Goal: Task Accomplishment & Management: Manage account settings

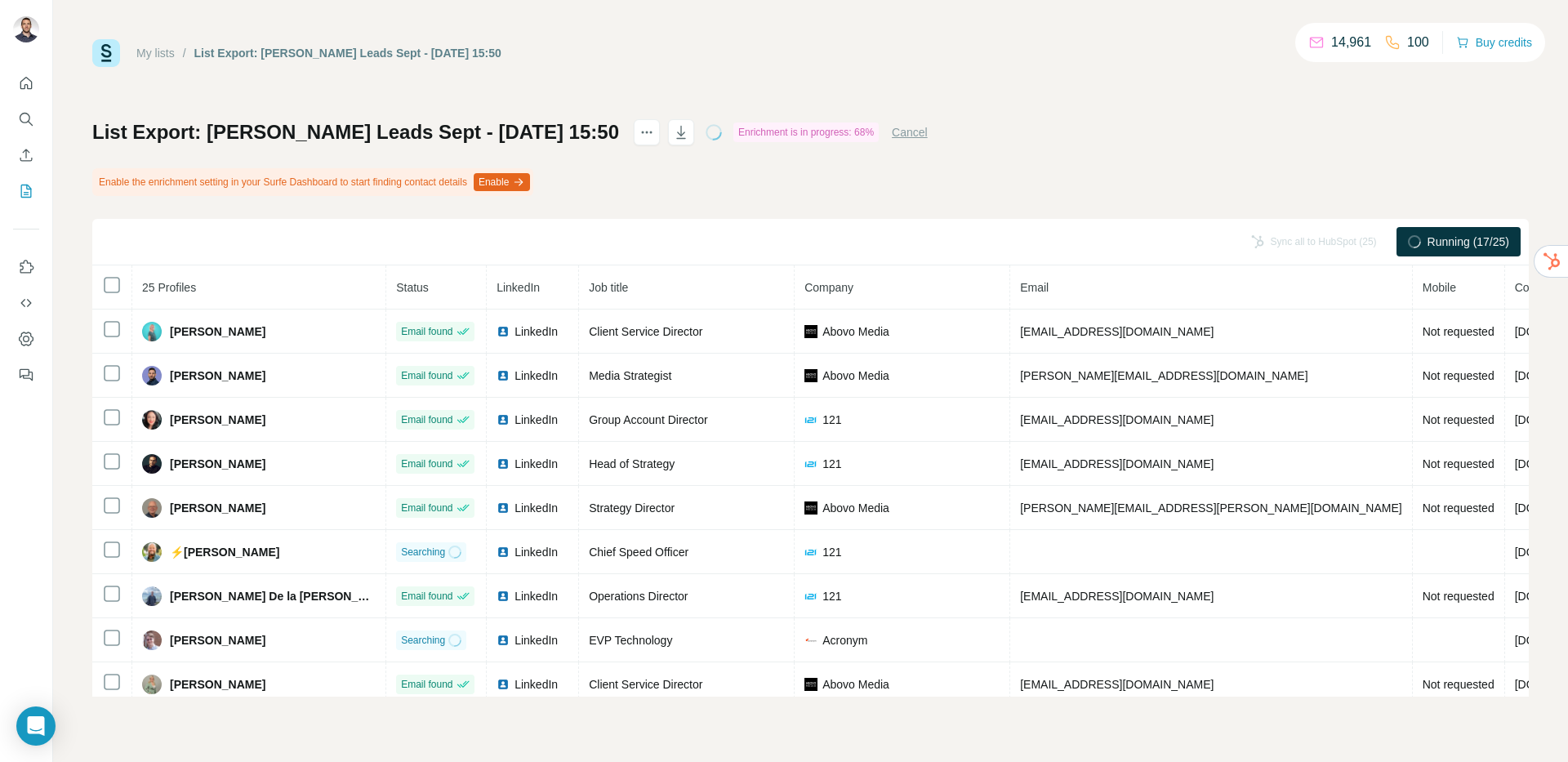
scroll to position [14, 0]
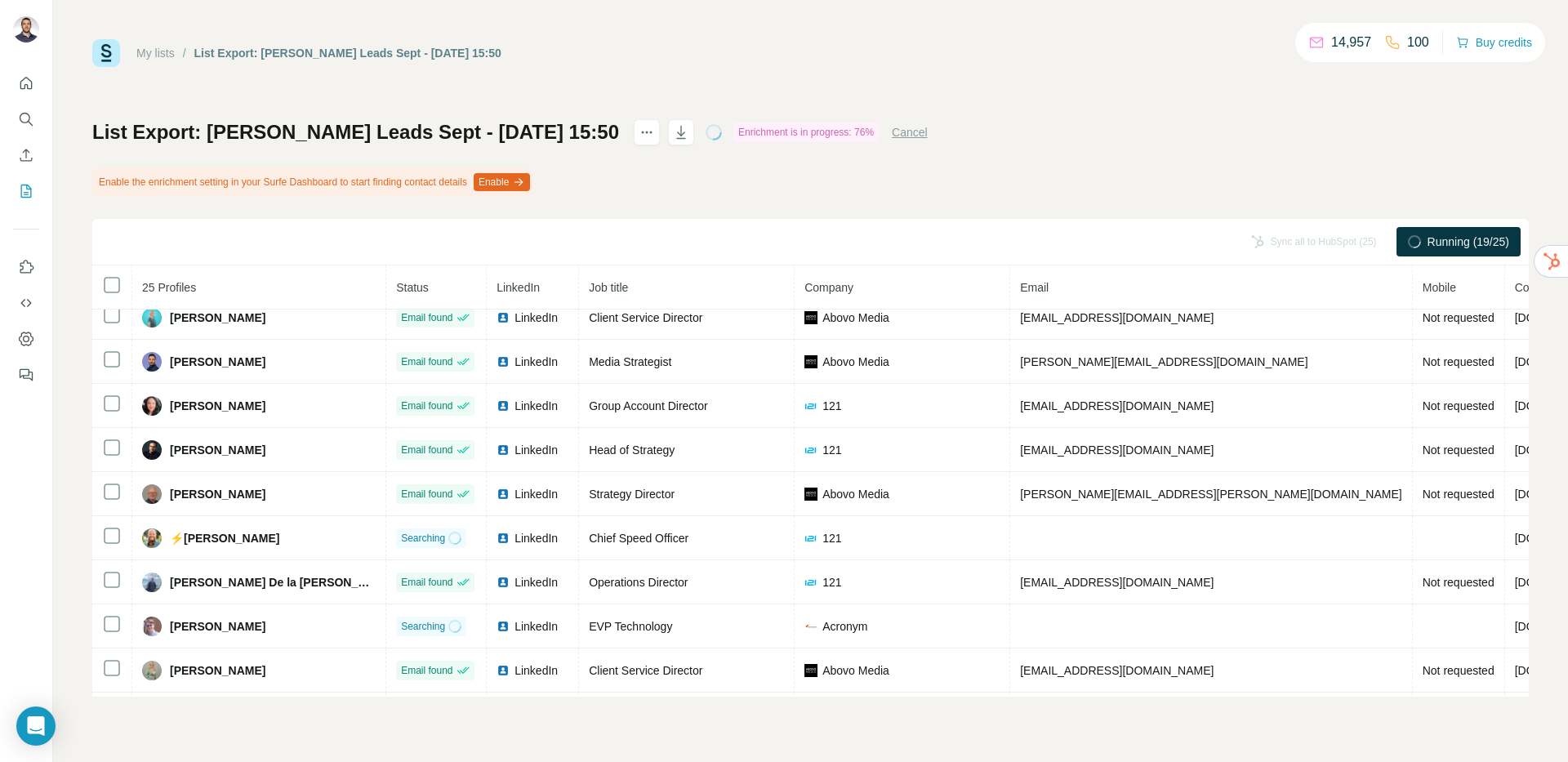
click at [290, 176] on div "Enable the enrichment setting in your Surfe Dashboard to start finding contact …" at bounding box center [313, 182] width 441 height 28
drag, startPoint x: 329, startPoint y: 181, endPoint x: 332, endPoint y: 190, distance: 9.5
click at [329, 181] on div "Enable the enrichment setting in your Surfe Dashboard to start finding contact …" at bounding box center [313, 182] width 441 height 28
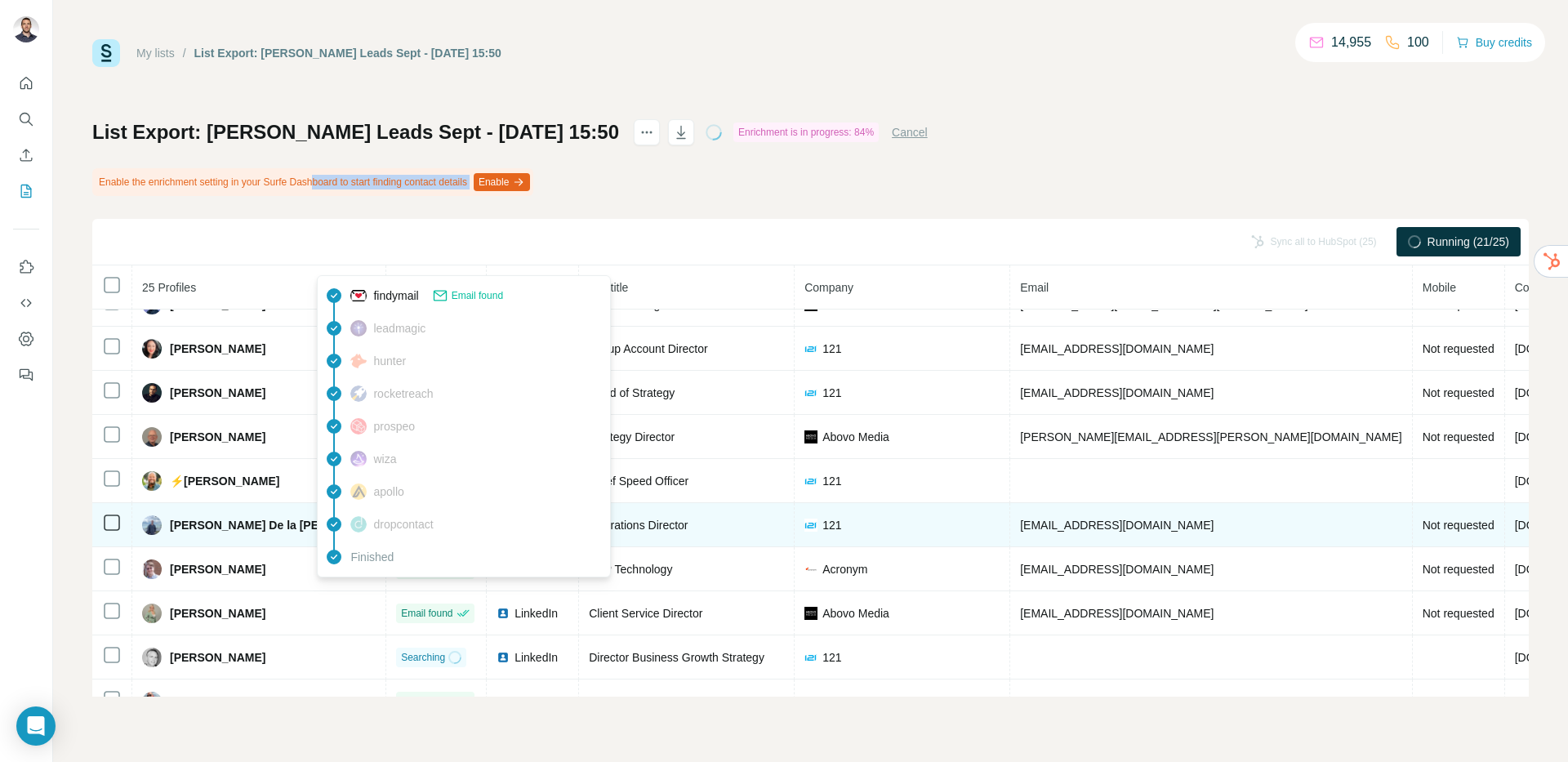
scroll to position [0, 0]
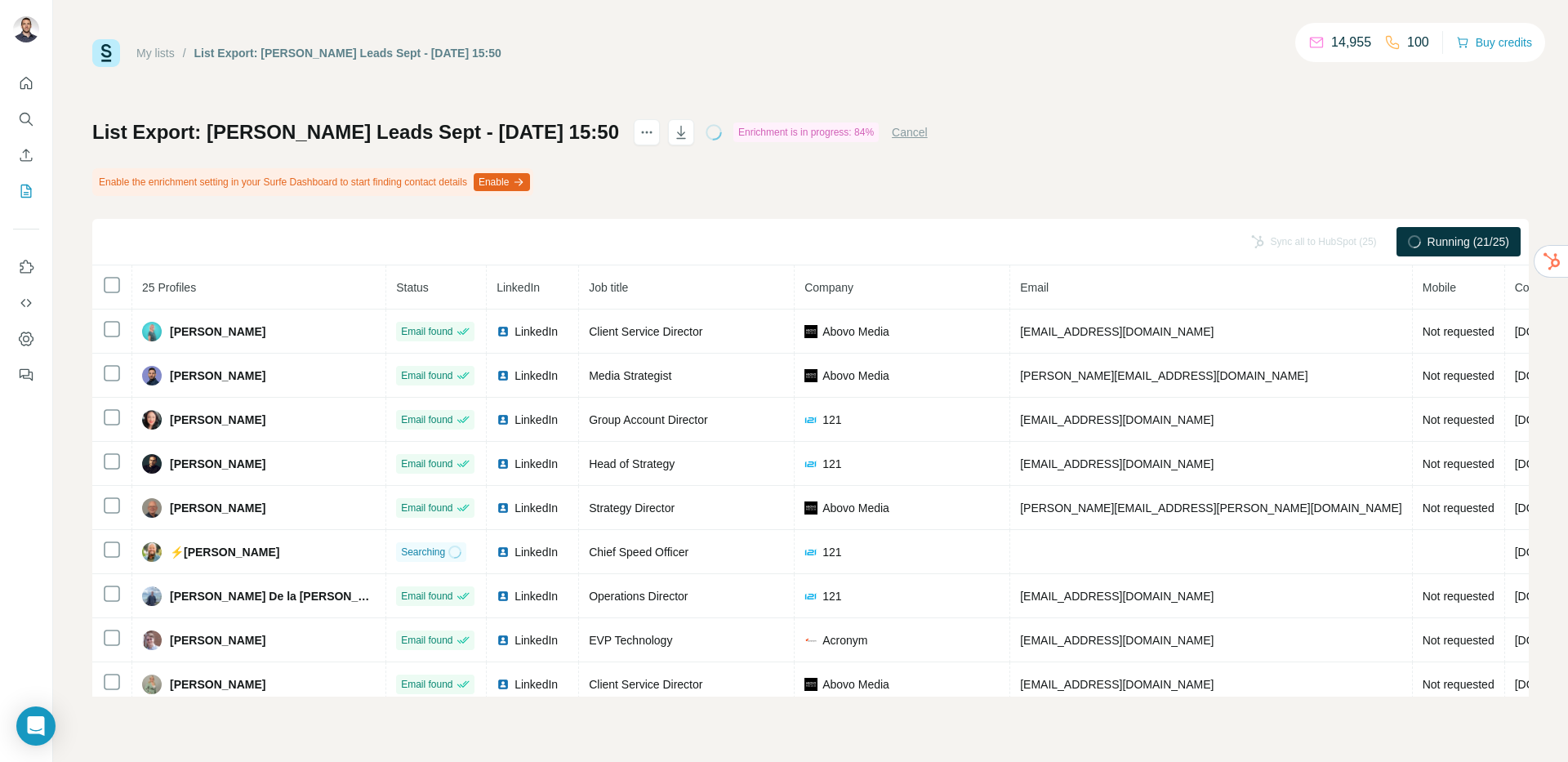
click at [117, 228] on div "Sync all to HubSpot (25) Running (21/25)" at bounding box center [810, 241] width 1437 height 47
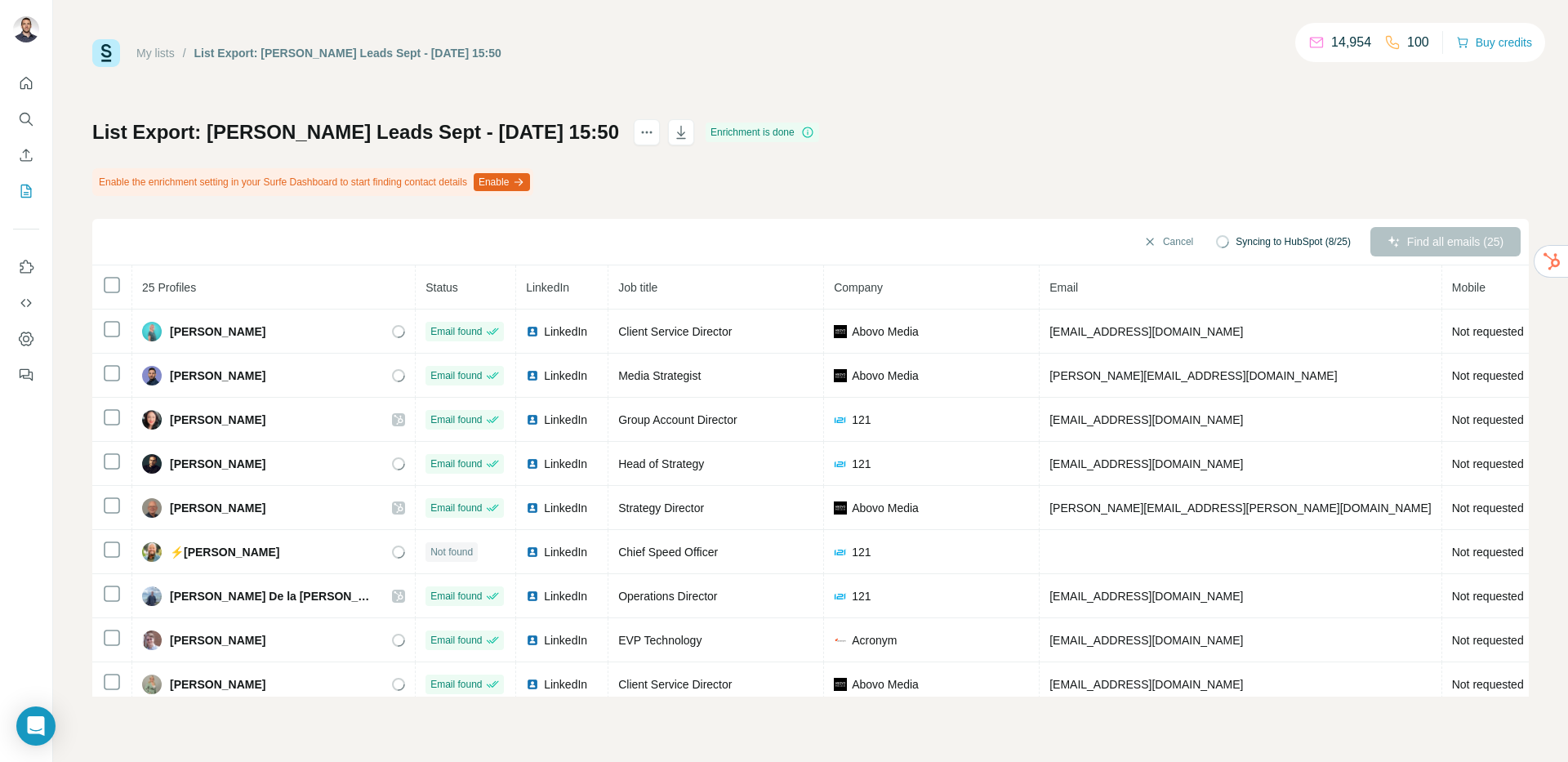
click at [1130, 108] on div "My lists / List Export: [PERSON_NAME] Leads Sept - [DATE] 15:50 14,954 100 Buy …" at bounding box center [810, 368] width 1437 height 658
click at [757, 81] on div "My lists / List Export: [PERSON_NAME] Leads Sept - [DATE] 15:50 14,954 100 Buy …" at bounding box center [810, 368] width 1437 height 658
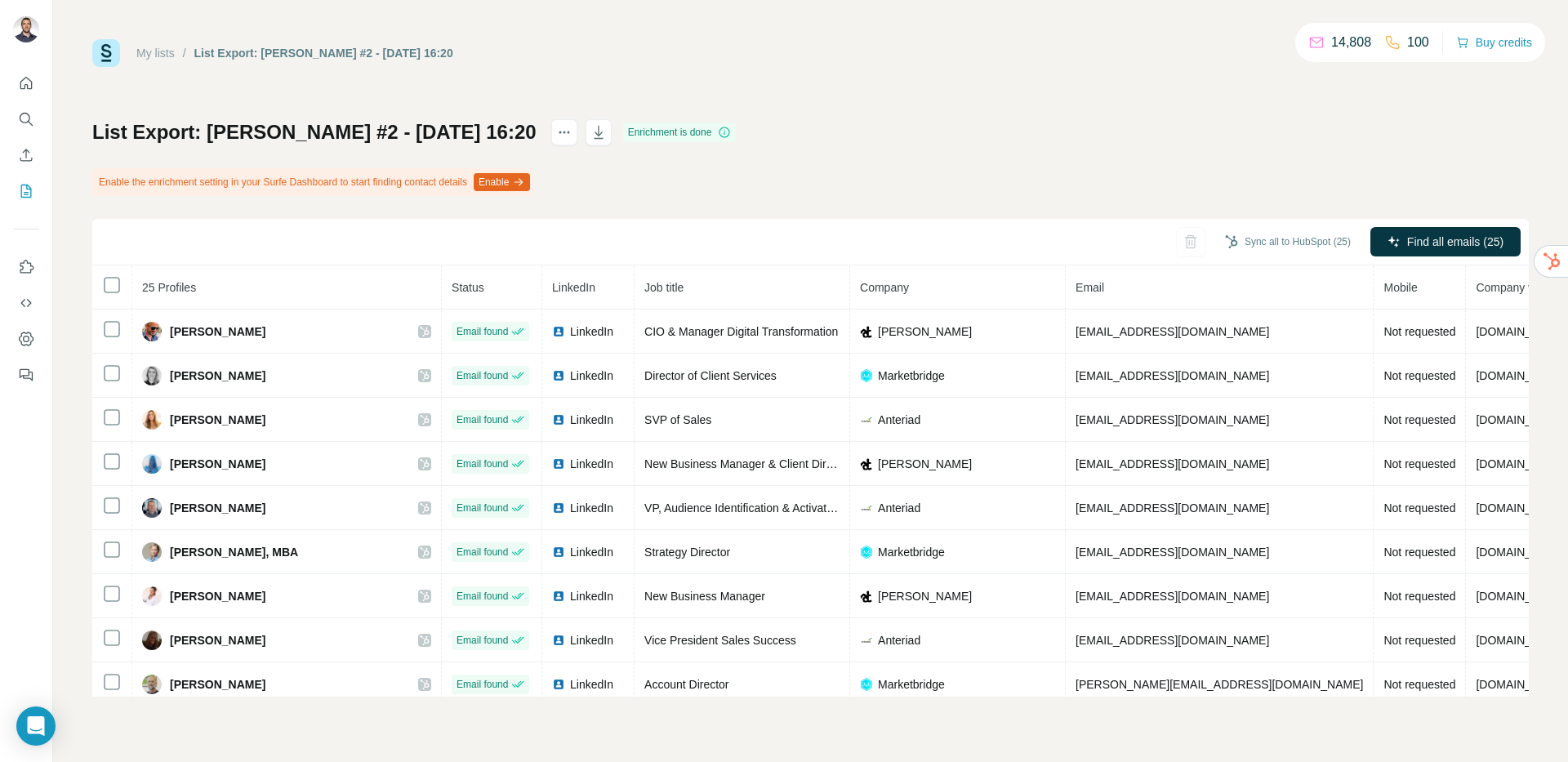
drag, startPoint x: 663, startPoint y: 63, endPoint x: 648, endPoint y: 61, distance: 15.1
click at [663, 63] on div "My lists / List Export: Molly #2 - 18/09/2025 16:20 14,808 100 Buy credits" at bounding box center [810, 53] width 1437 height 28
drag, startPoint x: 632, startPoint y: 63, endPoint x: 165, endPoint y: 19, distance: 469.1
click at [162, 19] on div "My lists / List Export: Molly #2 - 18/09/2025 16:20 14,808 100 Buy credits List…" at bounding box center [810, 381] width 1515 height 762
click at [545, 35] on div "My lists / List Export: Molly #2 - 18/09/2025 16:20 14,808 100 Buy credits List…" at bounding box center [810, 381] width 1515 height 762
